Goal: Find contact information: Find contact information

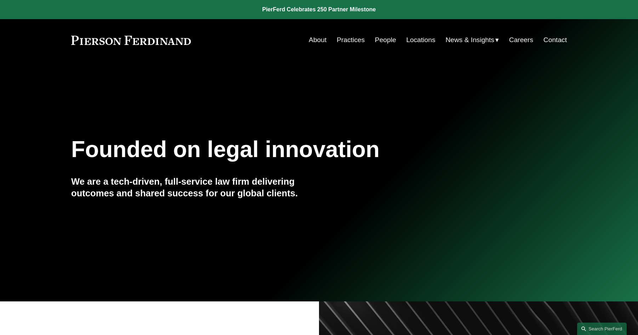
scroll to position [12, 0]
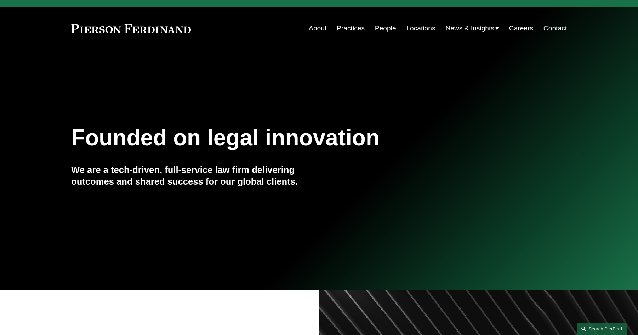
click at [360, 29] on link "Practices" at bounding box center [351, 28] width 28 height 13
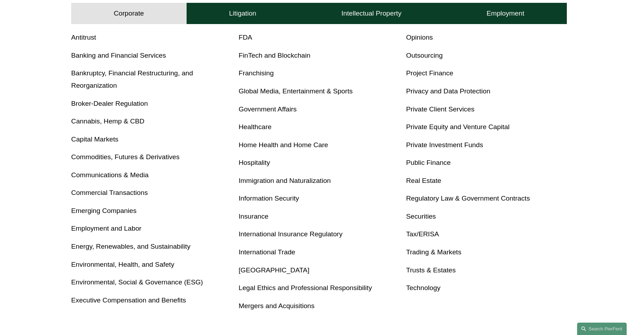
scroll to position [295, 0]
click at [253, 126] on link "Healthcare" at bounding box center [255, 126] width 33 height 7
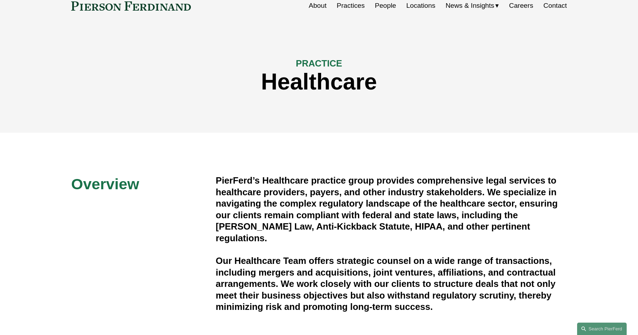
scroll to position [35, 0]
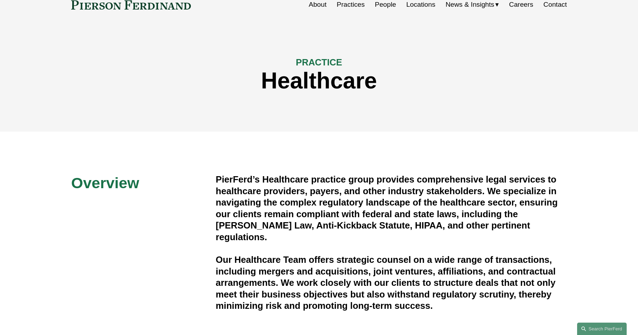
drag, startPoint x: 0, startPoint y: 0, endPoint x: 196, endPoint y: 147, distance: 245.0
click at [196, 147] on div "Overview PierFerd’s Healthcare practice group provides comprehensive legal serv…" at bounding box center [319, 285] width 638 height 307
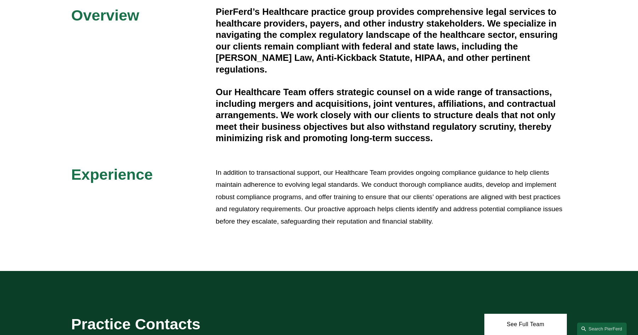
scroll to position [260, 0]
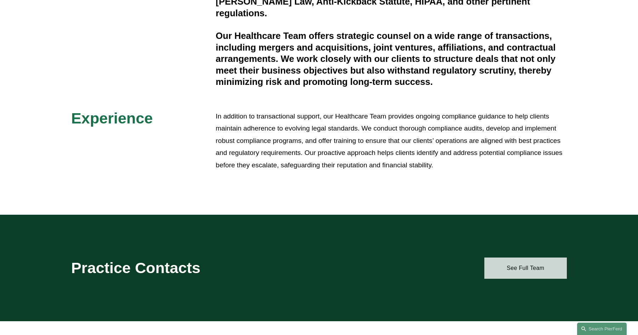
click at [509, 264] on link "See Full Team" at bounding box center [525, 268] width 82 height 21
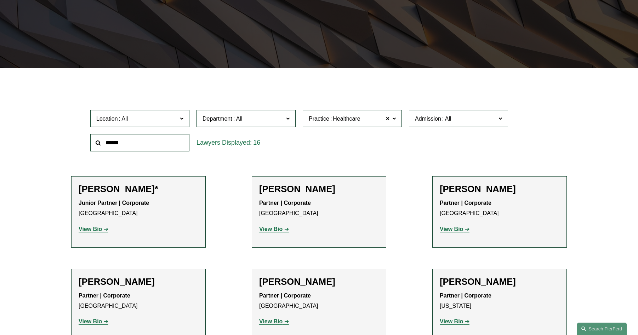
scroll to position [153, 0]
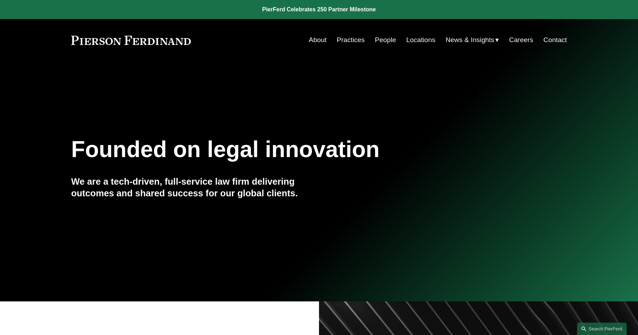
click at [555, 40] on link "Contact" at bounding box center [554, 39] width 23 height 13
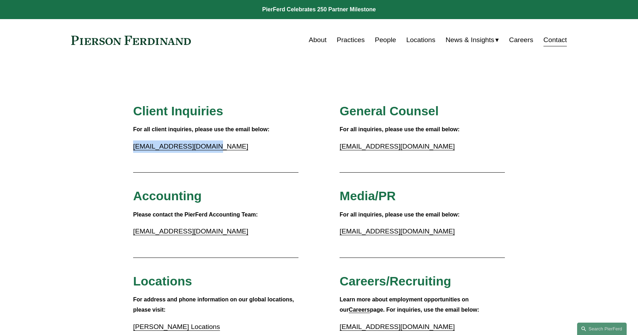
drag, startPoint x: 208, startPoint y: 148, endPoint x: 129, endPoint y: 146, distance: 79.3
copy link "[EMAIL_ADDRESS][DOMAIN_NAME]"
